Goal: Answer question/provide support: Share knowledge or assist other users

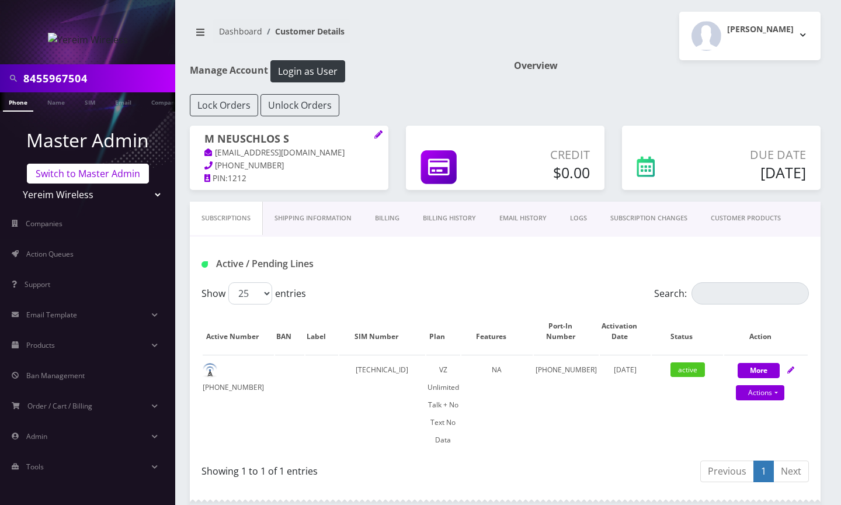
scroll to position [375, 0]
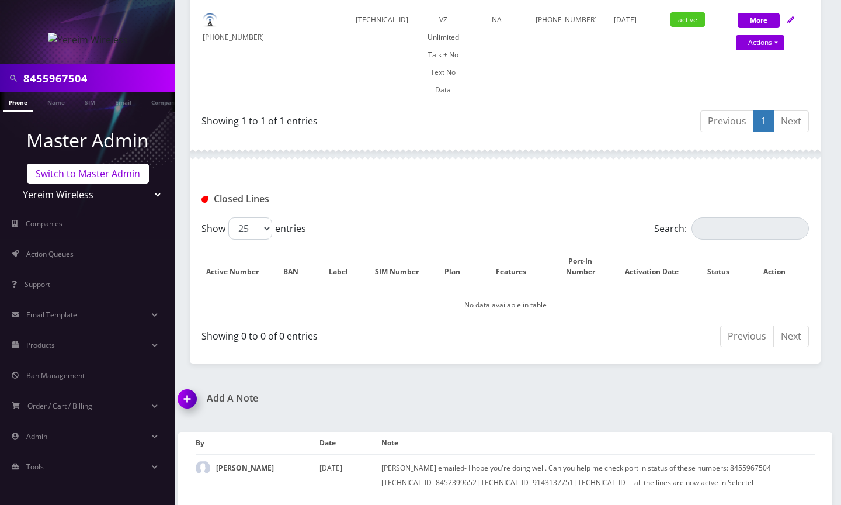
click at [75, 172] on link "Switch to Master Admin" at bounding box center [88, 174] width 122 height 20
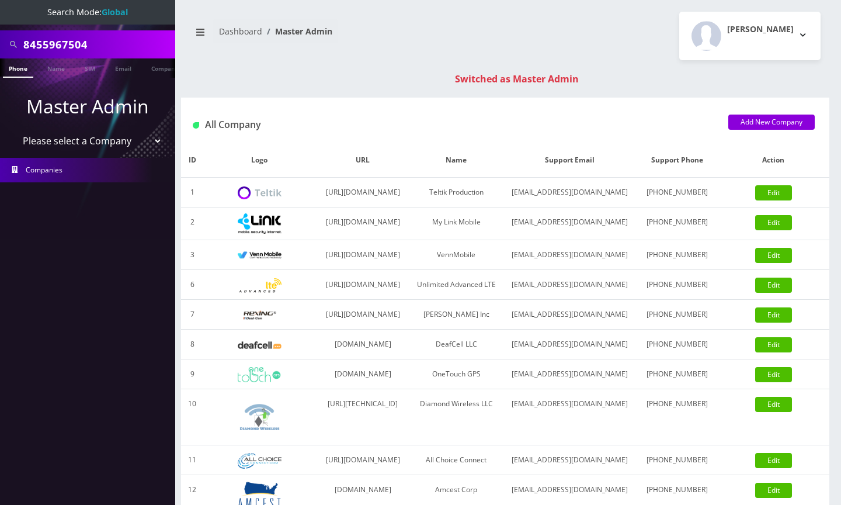
click at [64, 45] on input "8455967504" at bounding box center [97, 44] width 149 height 22
paste input "4143070623"
type input "4143070623"
click at [21, 65] on link "Phone" at bounding box center [18, 67] width 30 height 19
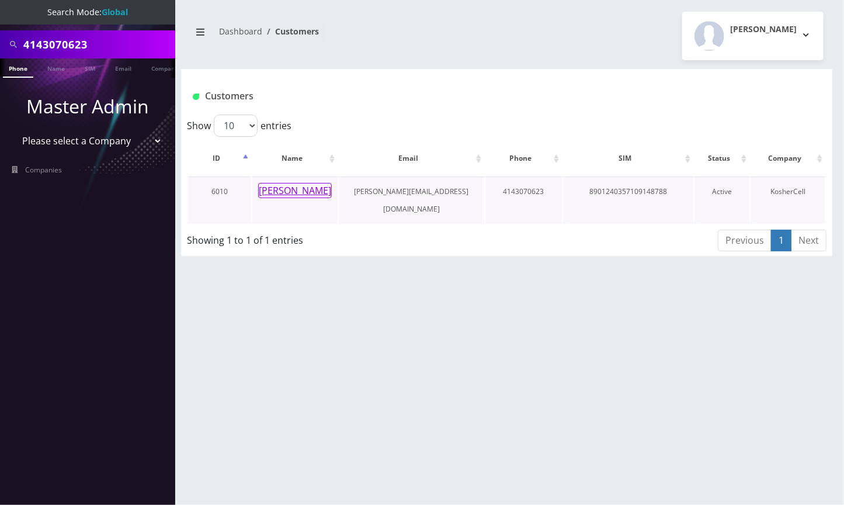
click at [291, 188] on button "Eli Samuel" at bounding box center [295, 190] width 74 height 15
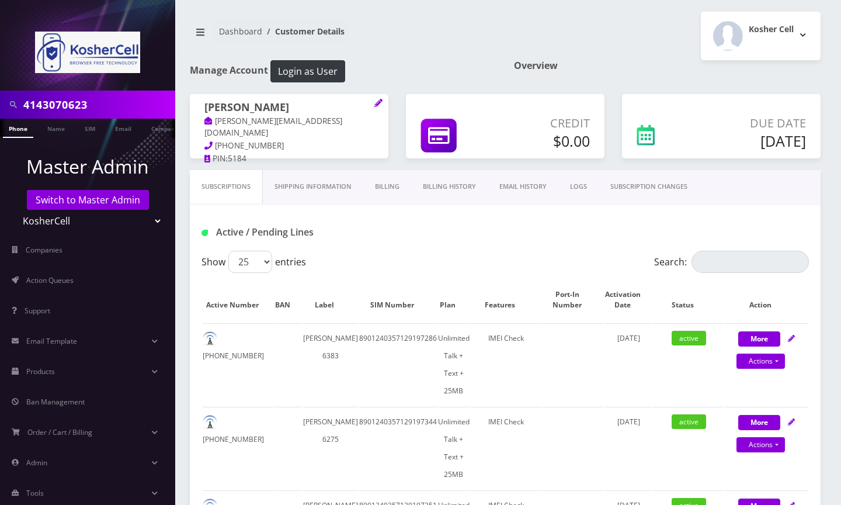
click at [278, 101] on h1 "[PERSON_NAME]" at bounding box center [288, 108] width 169 height 14
click at [278, 101] on h1 "Eli Samuel" at bounding box center [288, 108] width 169 height 14
click at [279, 101] on h1 "Eli Samuel" at bounding box center [288, 108] width 169 height 14
click at [395, 200] on link "Billing" at bounding box center [387, 186] width 48 height 33
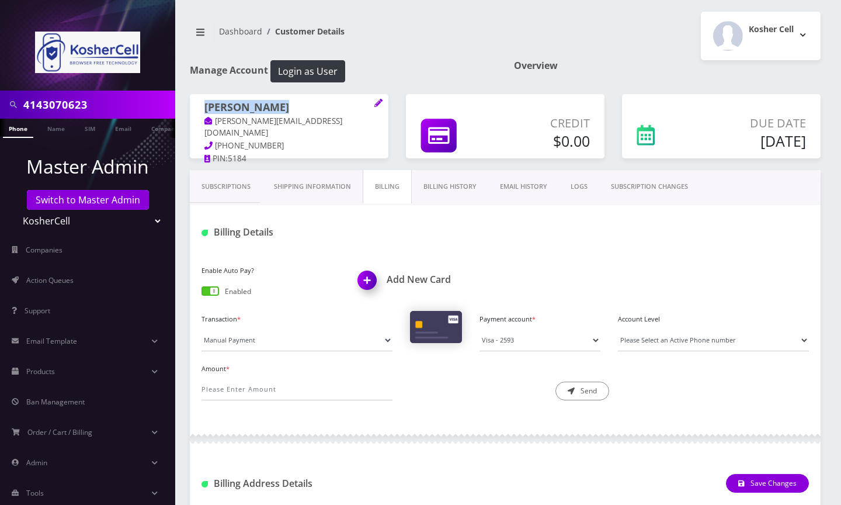
click at [475, 201] on link "Billing History" at bounding box center [450, 186] width 77 height 33
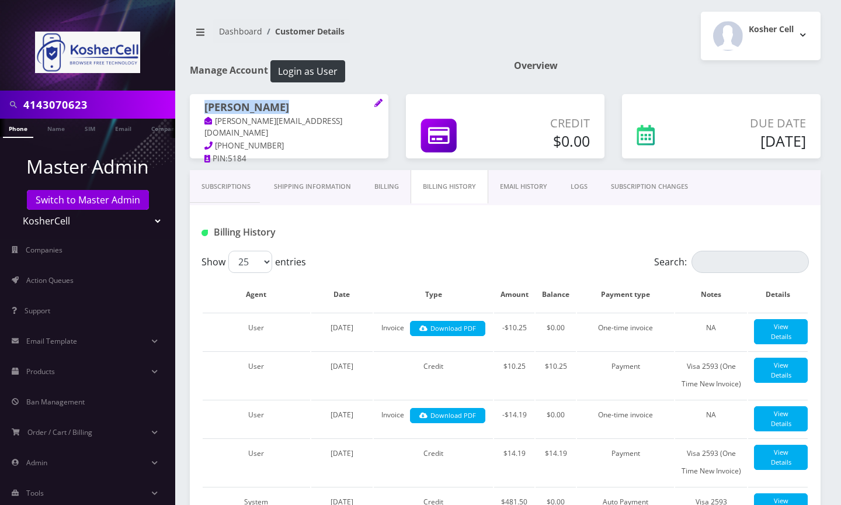
click at [380, 202] on link "Billing" at bounding box center [387, 186] width 48 height 33
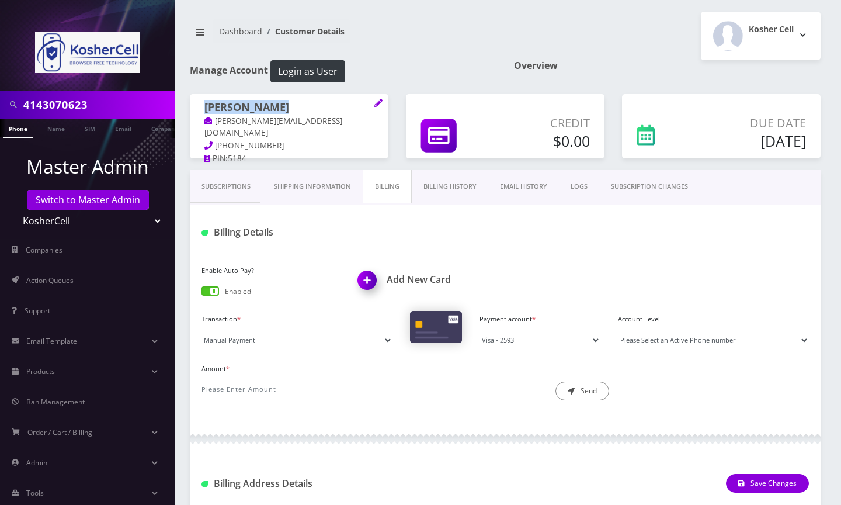
click at [447, 200] on link "Billing History" at bounding box center [450, 186] width 77 height 33
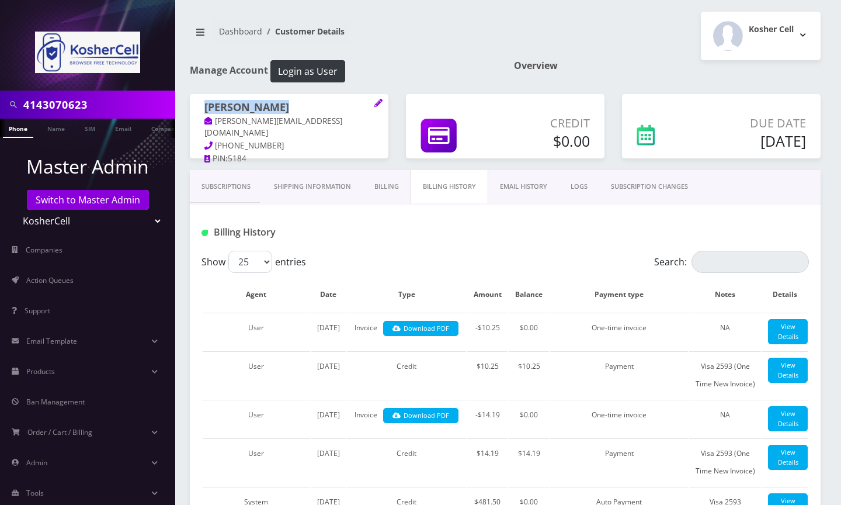
click at [381, 202] on link "Billing" at bounding box center [387, 186] width 48 height 33
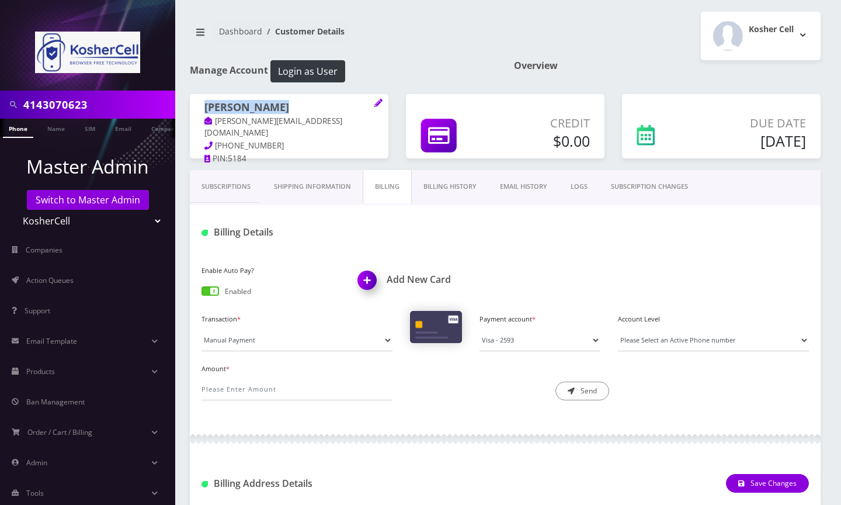
click at [441, 196] on link "Billing History" at bounding box center [450, 186] width 77 height 33
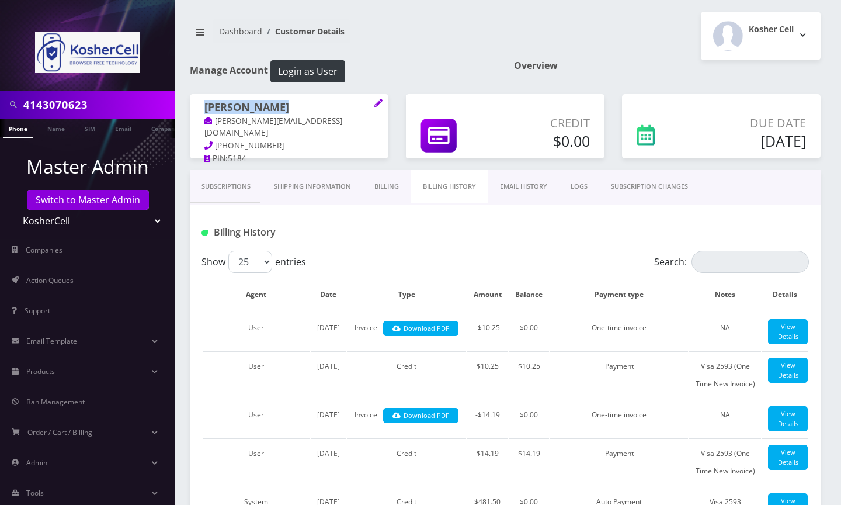
click at [381, 203] on link "Billing" at bounding box center [387, 186] width 48 height 33
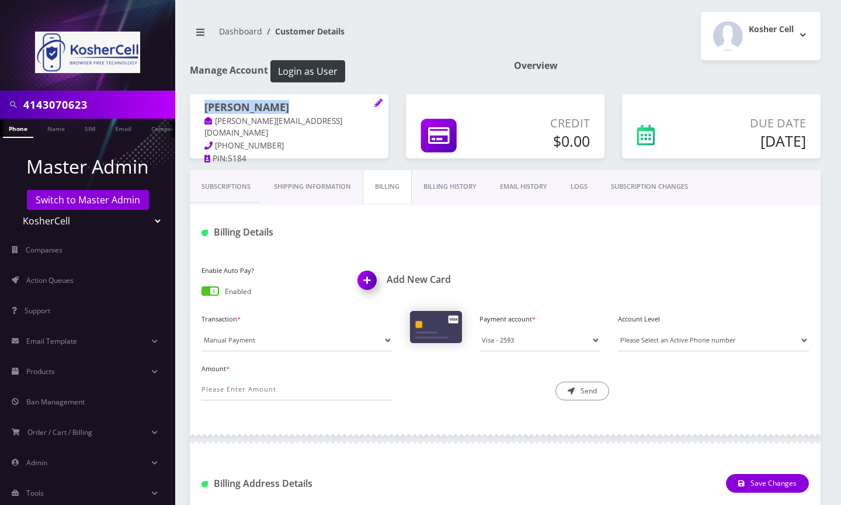
click at [213, 203] on link "Subscriptions" at bounding box center [226, 186] width 72 height 33
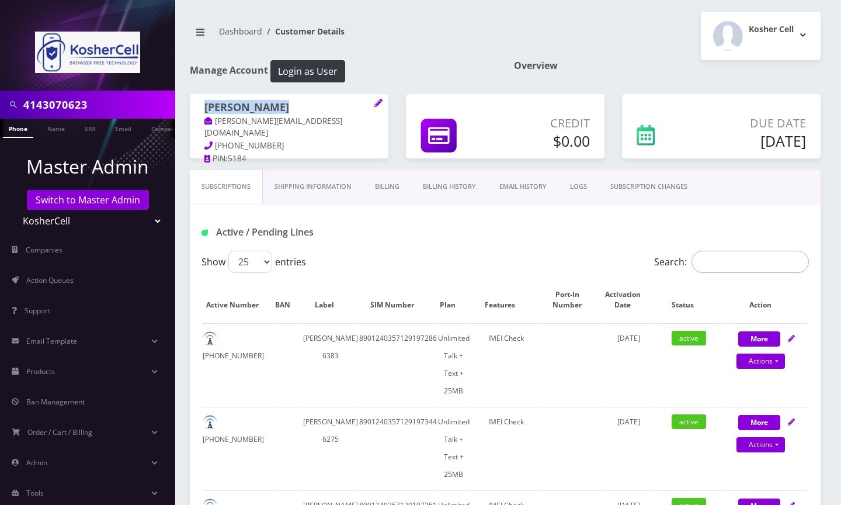
click at [737, 273] on input "Search:" at bounding box center [750, 262] width 117 height 22
paste input "4143070623"
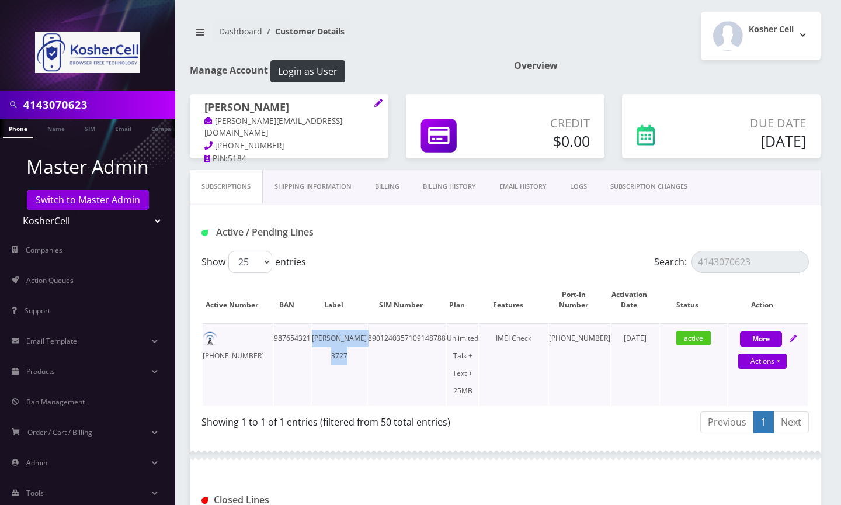
drag, startPoint x: 325, startPoint y: 349, endPoint x: 356, endPoint y: 367, distance: 35.9
click at [356, 367] on td "Aharon Milder 3727" at bounding box center [339, 364] width 55 height 82
copy td "Aharon Milder 3727"
click at [755, 273] on input "4143070623" at bounding box center [750, 262] width 117 height 22
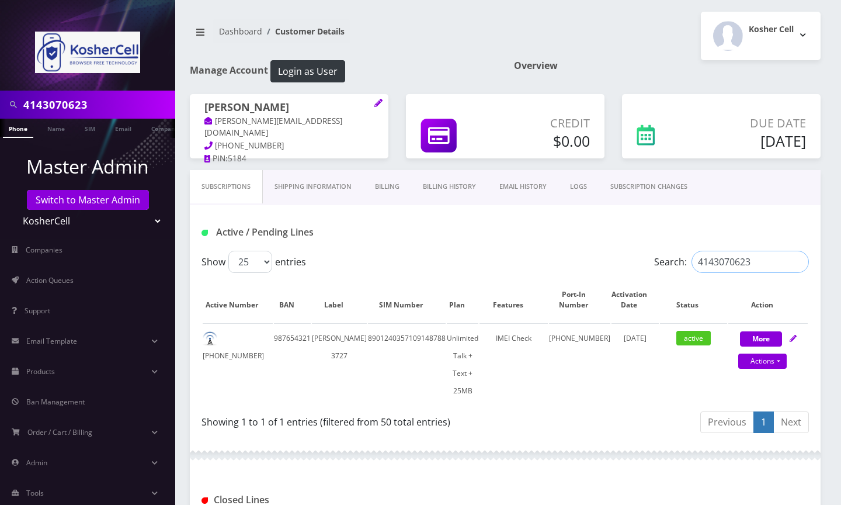
paste input "2622833401"
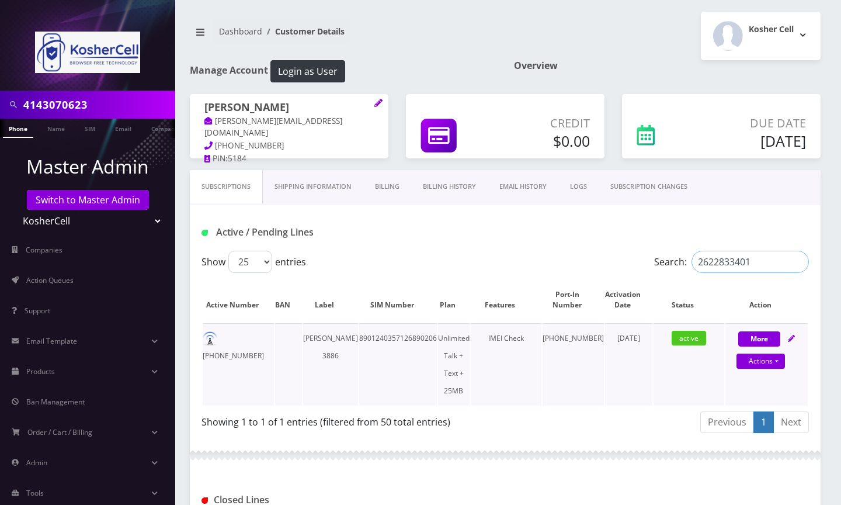
type input "2622833401"
drag, startPoint x: 315, startPoint y: 349, endPoint x: 341, endPoint y: 370, distance: 33.2
click at [338, 369] on td "Blaustein 3886" at bounding box center [330, 364] width 55 height 82
click at [345, 372] on td "Blaustein 3886" at bounding box center [330, 364] width 55 height 82
drag, startPoint x: 343, startPoint y: 370, endPoint x: 310, endPoint y: 353, distance: 37.6
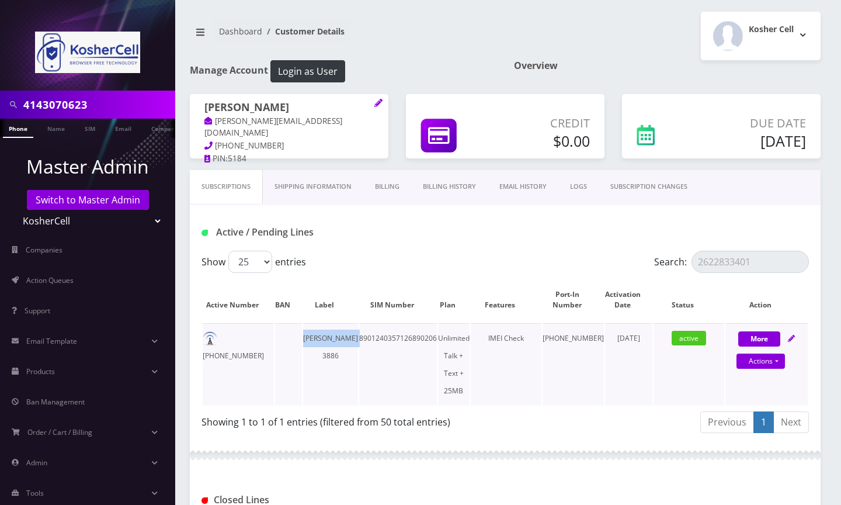
click at [310, 353] on td "Blaustein 3886" at bounding box center [330, 364] width 55 height 82
copy td "Blaustein 3886"
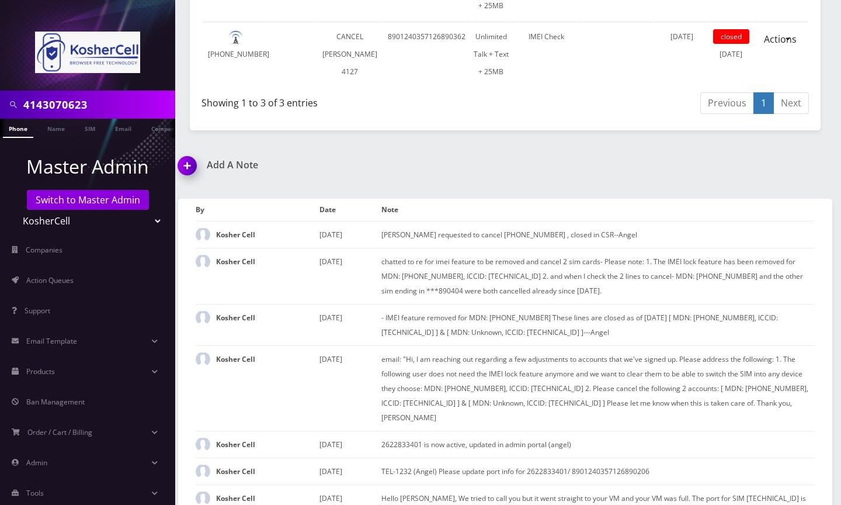
click at [193, 165] on img at bounding box center [189, 169] width 34 height 34
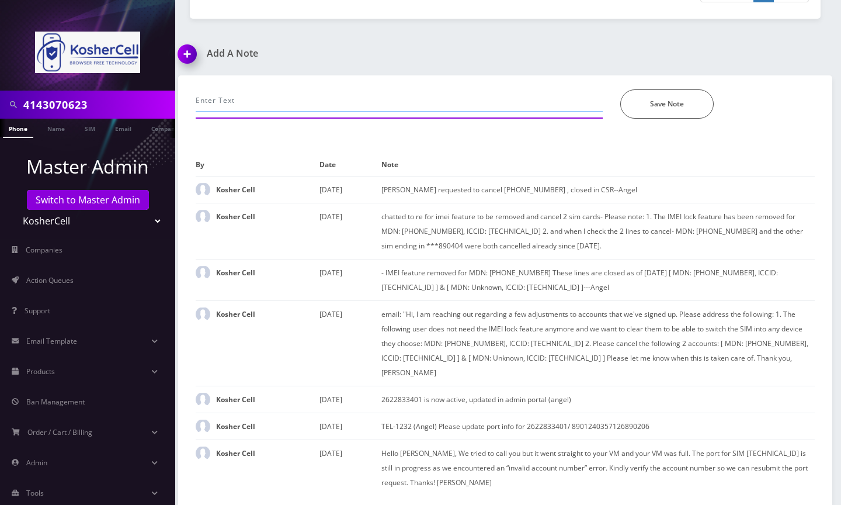
click at [304, 89] on input "text" at bounding box center [399, 100] width 407 height 22
click at [197, 89] on input "provided port out credentials for" at bounding box center [399, 100] width 407 height 22
click at [362, 89] on input "email:" provided port out credentials for" at bounding box center [399, 100] width 407 height 22
paste input "4143070623 and 2622833401"
type input "email:" provided port out credentials for 4143070623 and 2622833401--Angel"
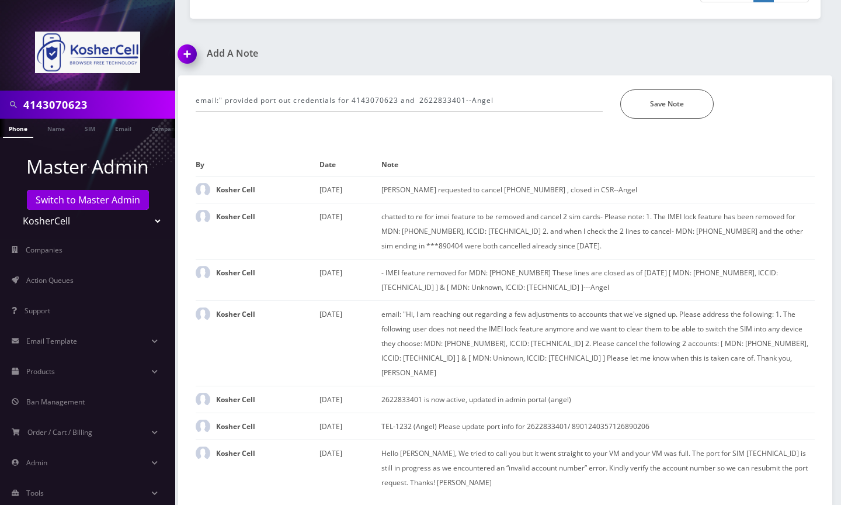
click at [700, 89] on div "Save Note" at bounding box center [718, 103] width 212 height 29
click at [690, 89] on button "Save Note" at bounding box center [666, 103] width 93 height 29
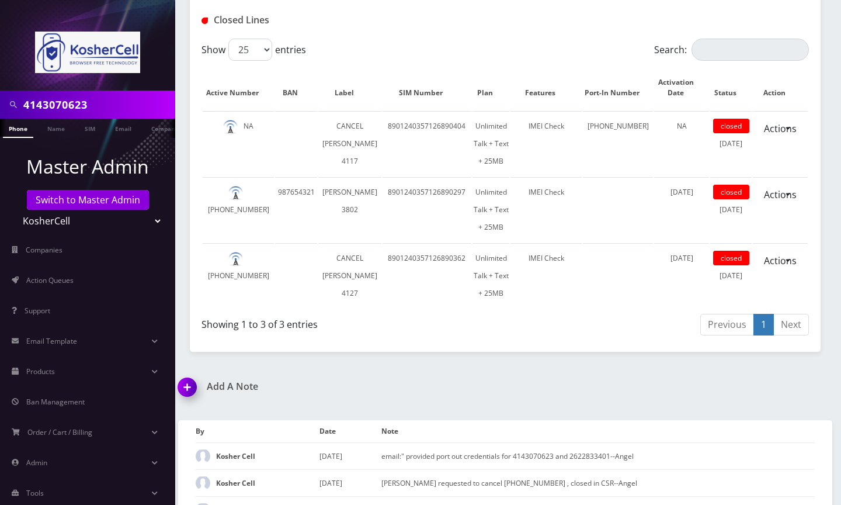
scroll to position [462, 0]
